Goal: Information Seeking & Learning: Learn about a topic

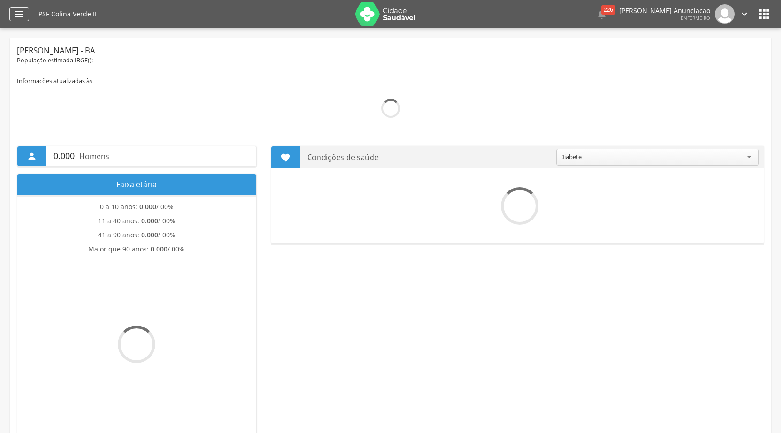
click at [24, 14] on div "" at bounding box center [19, 14] width 20 height 14
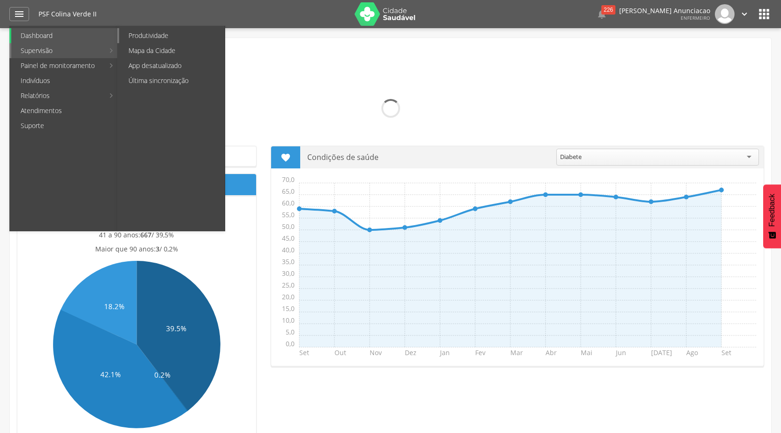
click at [161, 36] on link "Produtividade" at bounding box center [171, 35] width 105 height 15
type input "**********"
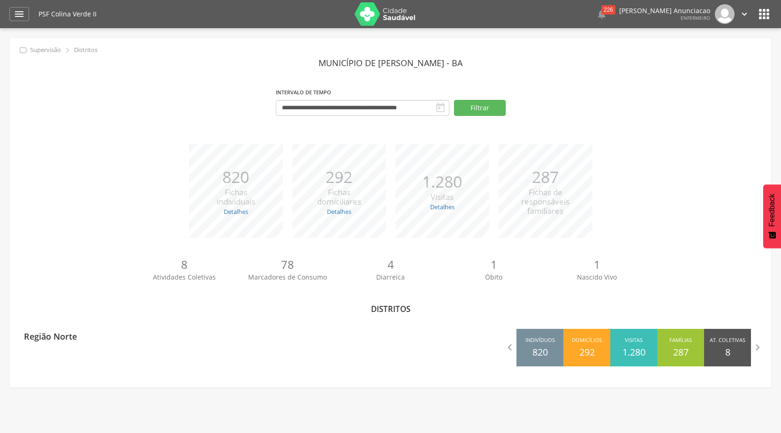
scroll to position [28, 0]
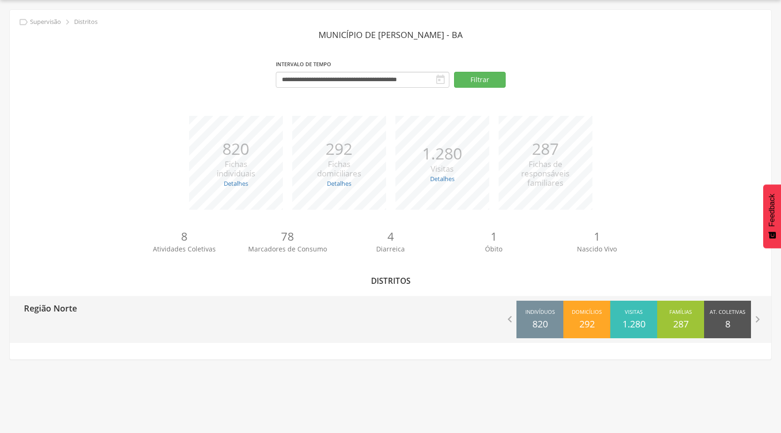
click at [186, 328] on div "Região Norte  [GEOGRAPHIC_DATA] 820 Domicílios 292 Visitas 1.280 Famílias 287 …" at bounding box center [390, 319] width 761 height 47
click at [503, 321] on icon "" at bounding box center [509, 319] width 13 height 13
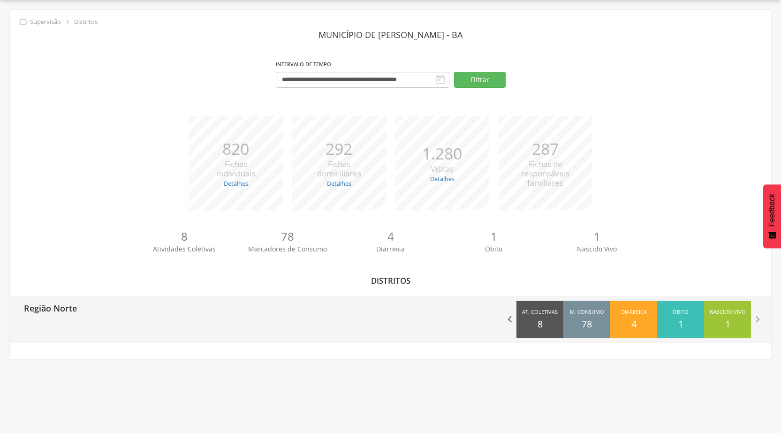
click at [503, 321] on icon "" at bounding box center [509, 319] width 13 height 13
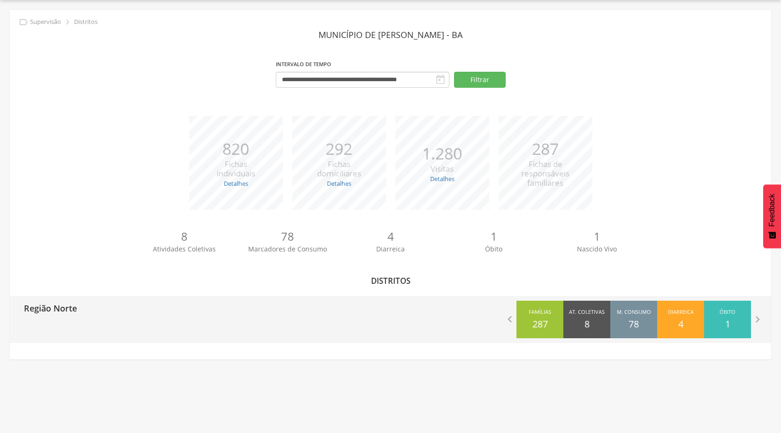
click at [66, 311] on p "Região Norte" at bounding box center [50, 305] width 53 height 19
type input "**********"
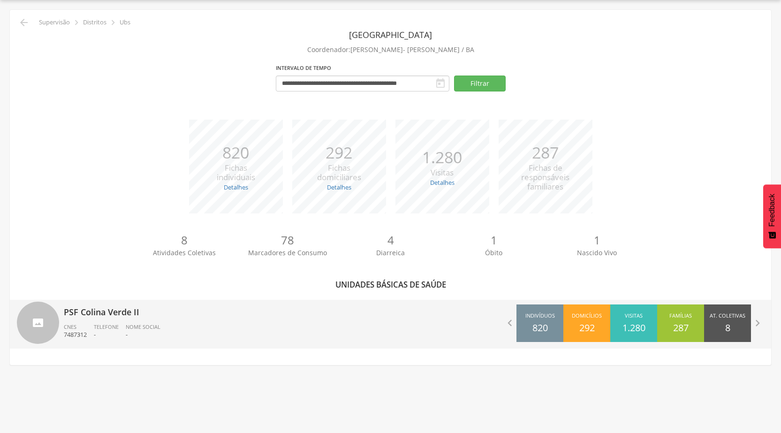
click at [83, 312] on p "PSF Colina Verde II" at bounding box center [224, 309] width 320 height 19
type input "**********"
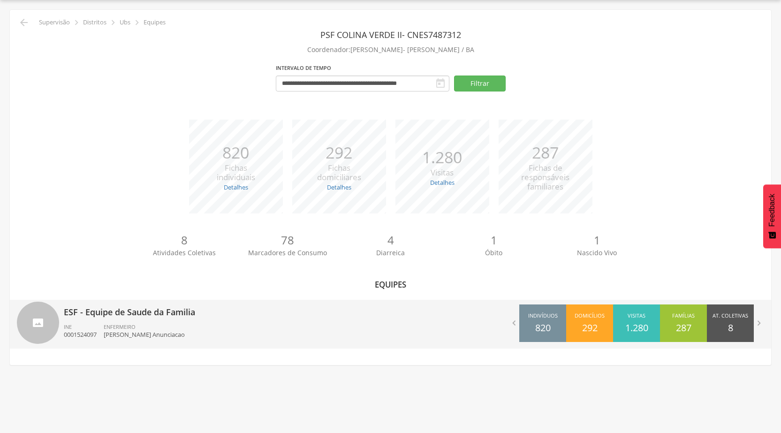
click at [159, 315] on p "ESF - Equipe de Saude da Familia" at bounding box center [224, 309] width 320 height 19
type input "**********"
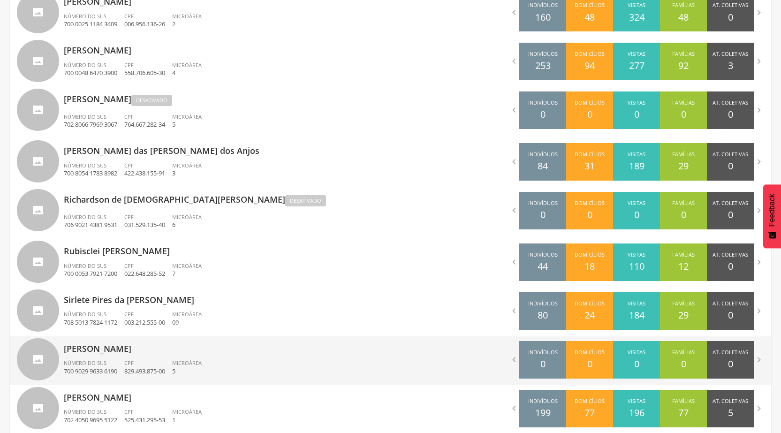
scroll to position [421, 0]
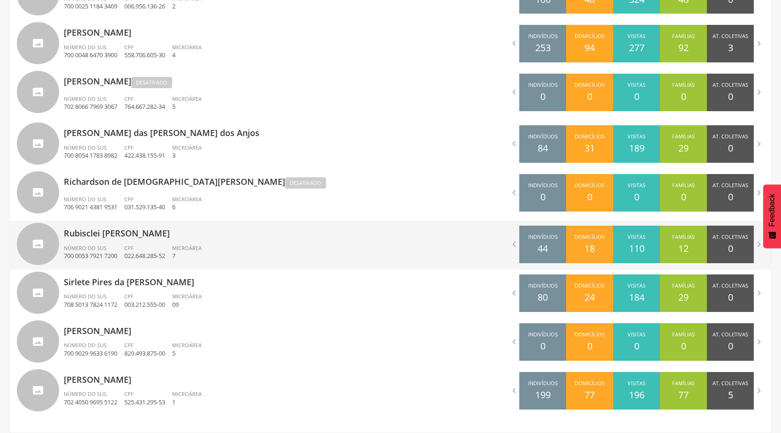
click at [123, 248] on div "Número do SUS 700 0053 7921 7200" at bounding box center [94, 252] width 60 height 16
type input "**********"
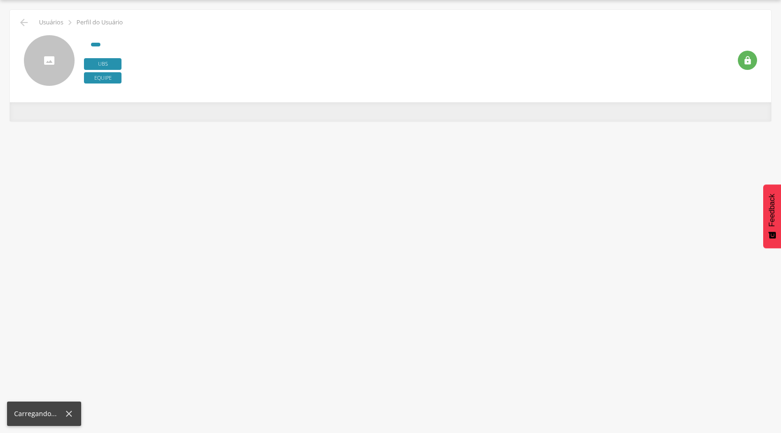
scroll to position [28, 0]
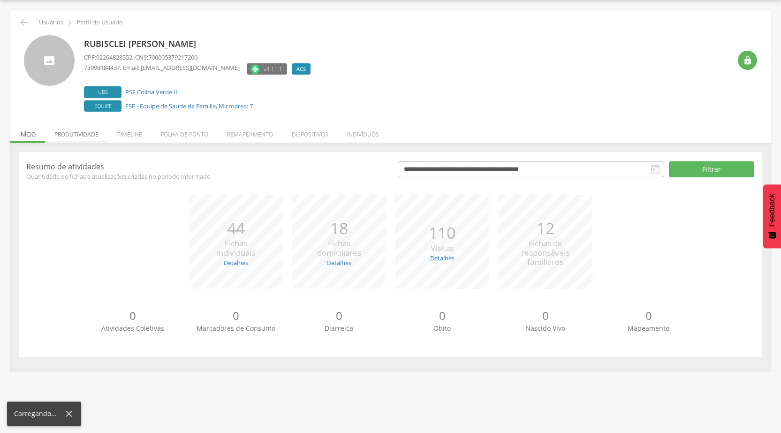
click at [63, 129] on li "Produtividade" at bounding box center [76, 132] width 63 height 22
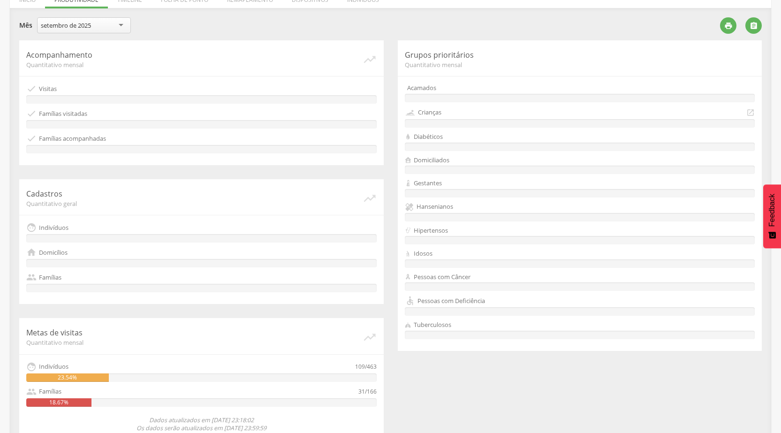
scroll to position [179, 0]
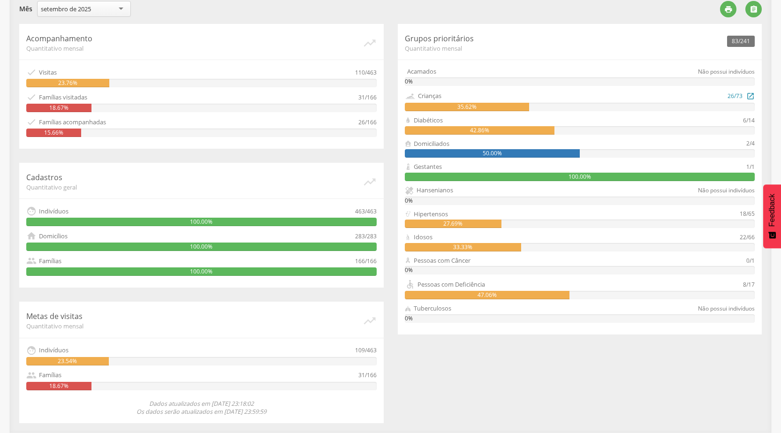
click at [522, 105] on div "35.62%" at bounding box center [467, 107] width 125 height 8
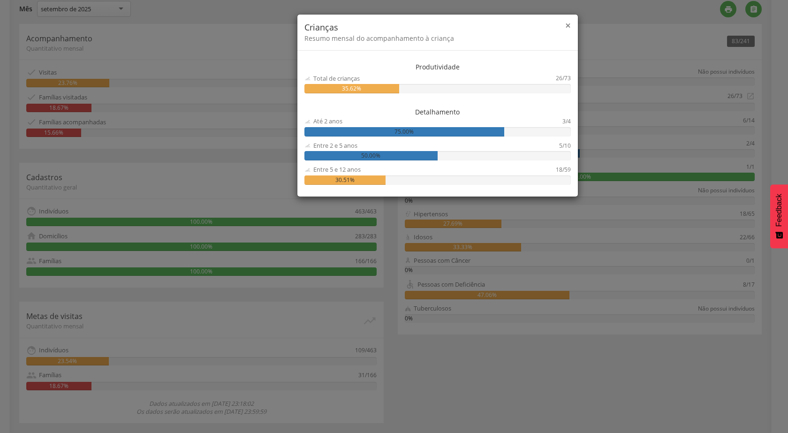
click at [568, 29] on span "×" at bounding box center [568, 25] width 6 height 13
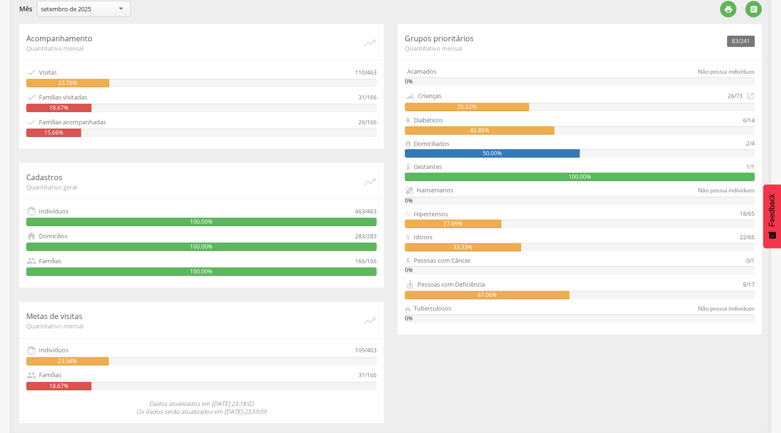
scroll to position [132, 0]
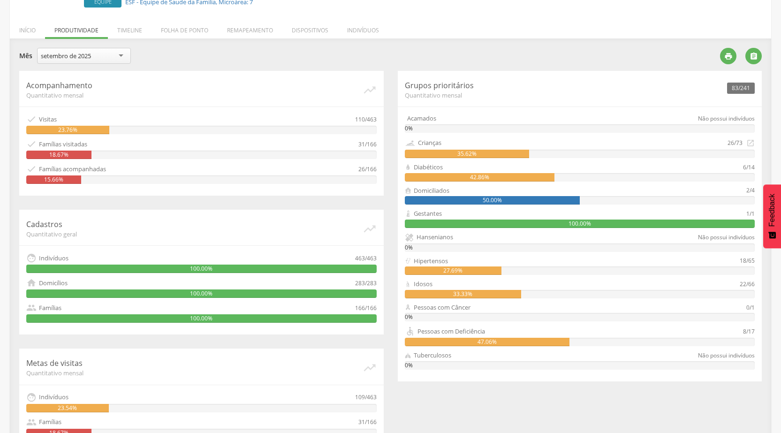
click at [27, 31] on li "Início" at bounding box center [27, 28] width 35 height 22
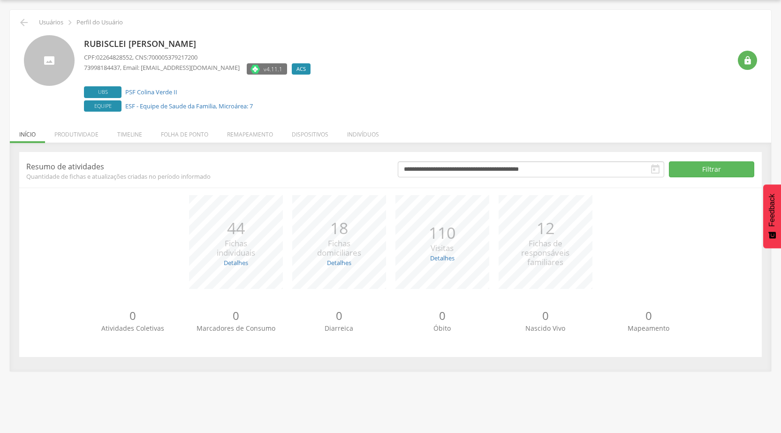
click at [17, 18] on div " Usuários  Perfil do Usuário" at bounding box center [390, 22] width 747 height 11
click at [23, 22] on icon "" at bounding box center [23, 22] width 11 height 11
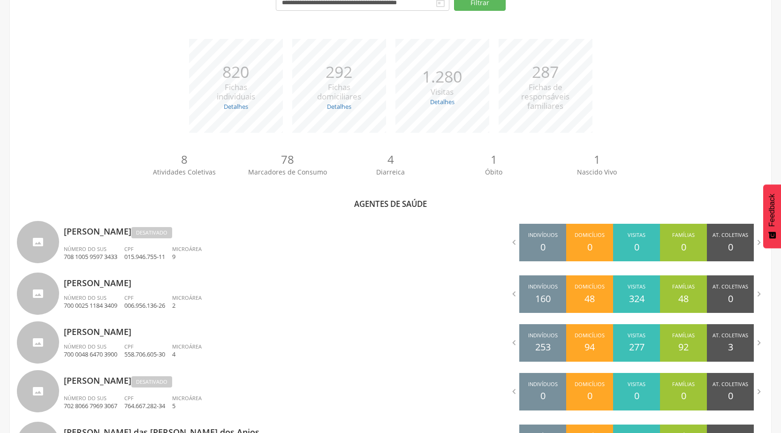
scroll to position [169, 0]
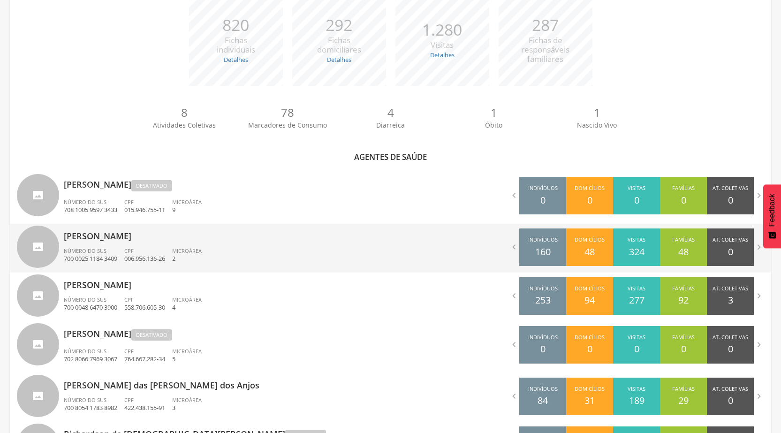
click at [86, 238] on p "[PERSON_NAME]" at bounding box center [224, 233] width 320 height 19
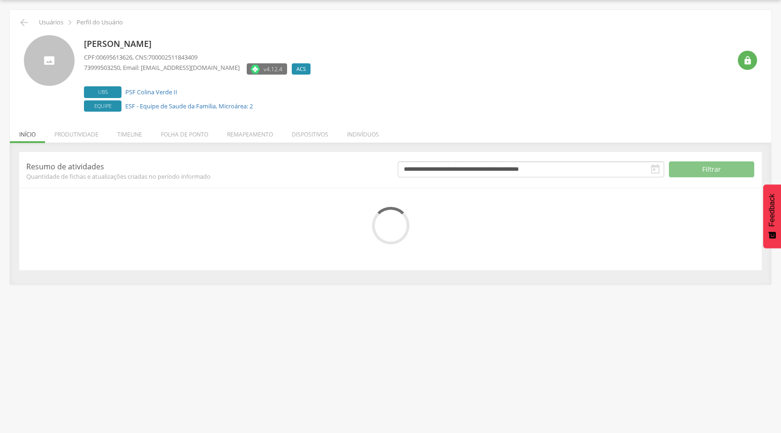
click at [88, 135] on li "Produtividade" at bounding box center [76, 132] width 63 height 22
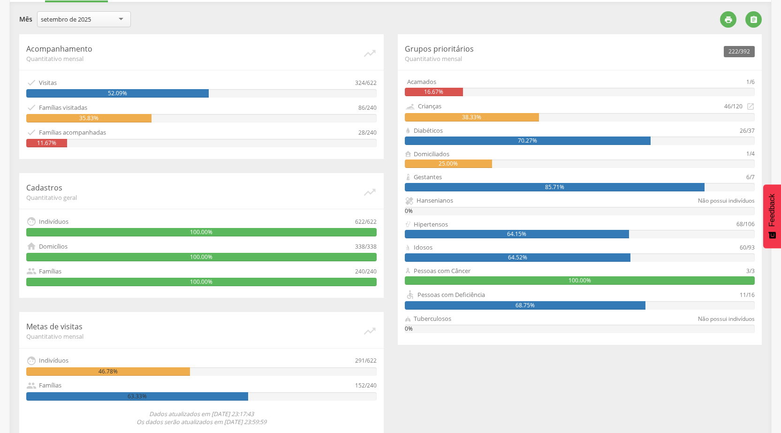
scroll to position [122, 0]
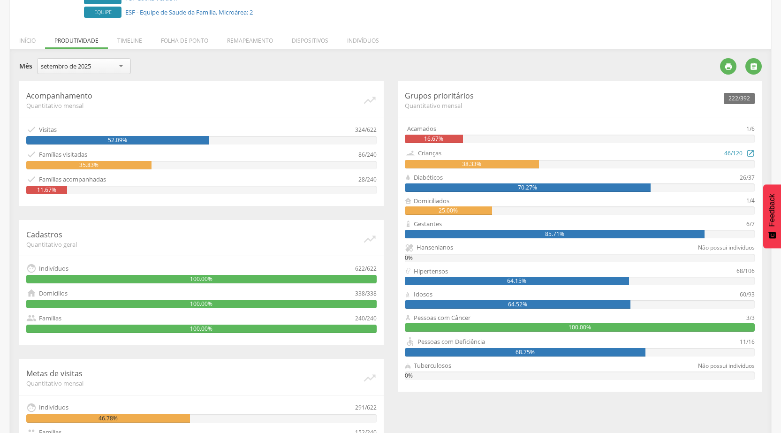
click at [448, 161] on div "38.33%" at bounding box center [472, 164] width 134 height 8
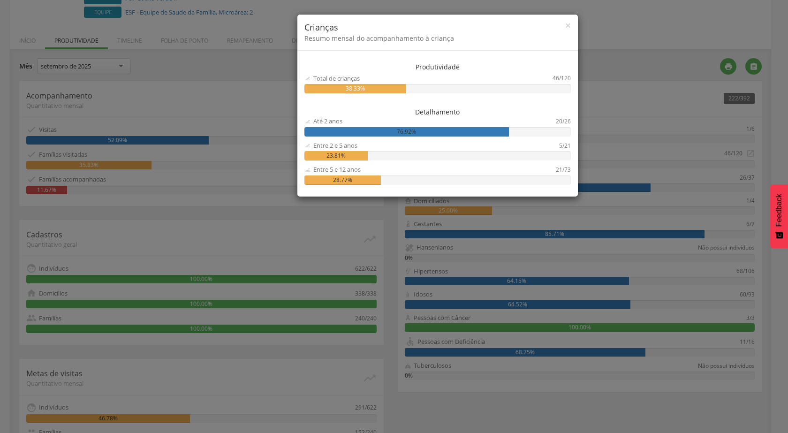
click at [193, 72] on div "× Crianças Resumo mensal do acompanhamento à criança Produtividade Total de cri…" at bounding box center [394, 216] width 788 height 433
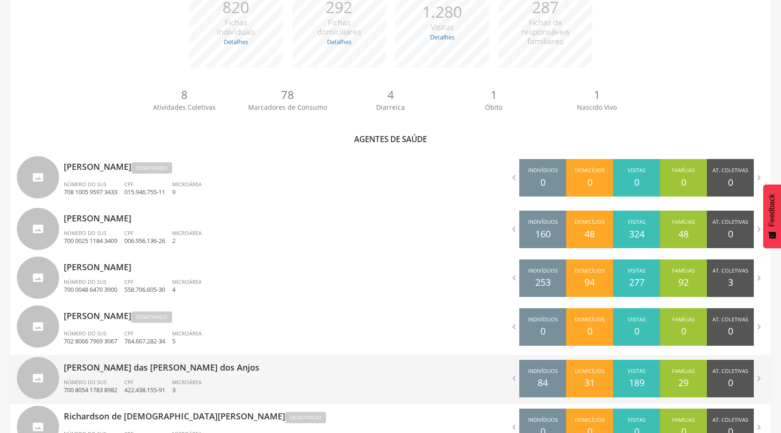
scroll to position [93, 0]
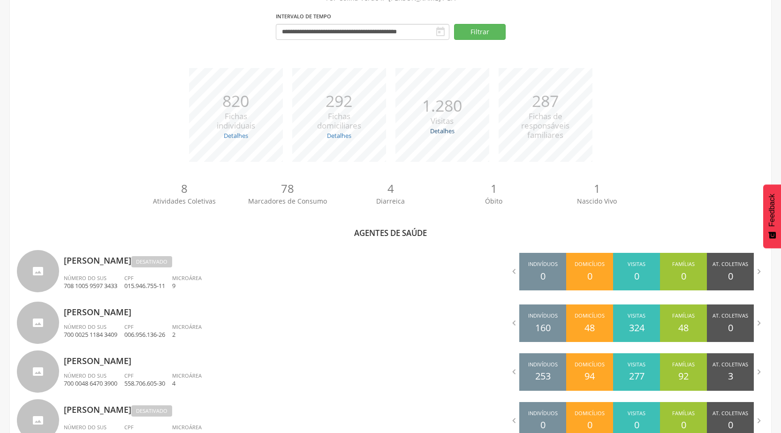
click at [440, 131] on link "Detalhes" at bounding box center [442, 131] width 24 height 8
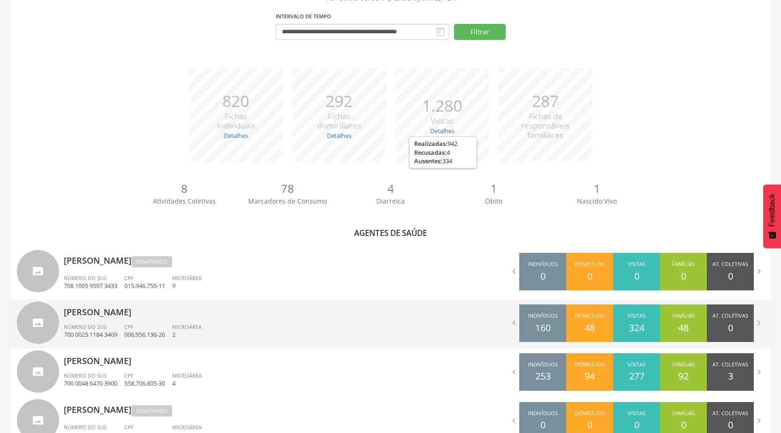
drag, startPoint x: 433, startPoint y: 322, endPoint x: 431, endPoint y: 316, distance: 6.5
click at [433, 322] on div " Indivíduos 160 Domicílios 48 Visitas 324 Famílias 48 At. Coletivas 0 Consumo …" at bounding box center [580, 323] width 381 height 47
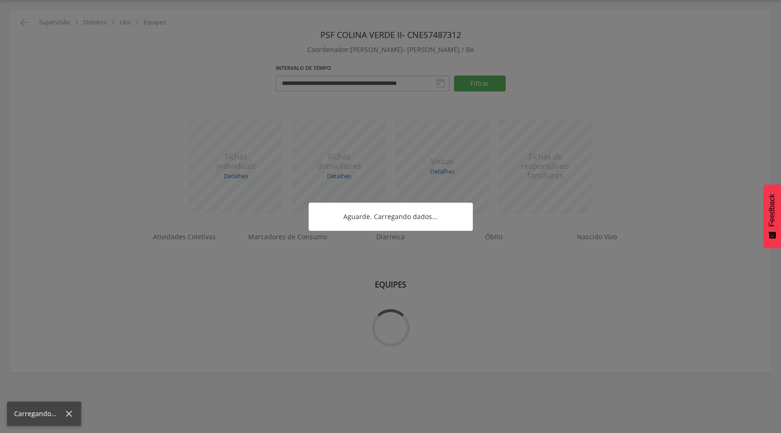
scroll to position [28, 0]
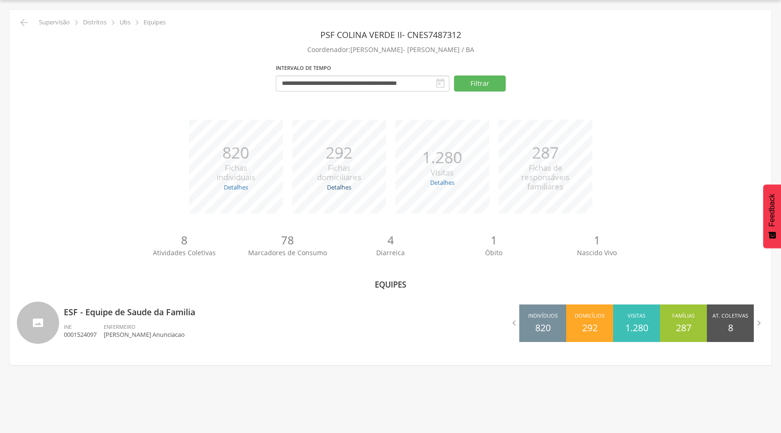
click at [337, 186] on link "Detalhes" at bounding box center [339, 187] width 24 height 8
